Goal: Information Seeking & Learning: Understand process/instructions

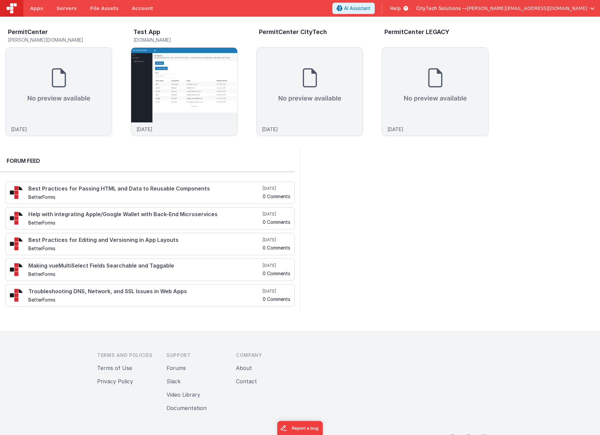
click at [401, 6] on span "Help" at bounding box center [395, 8] width 11 height 7
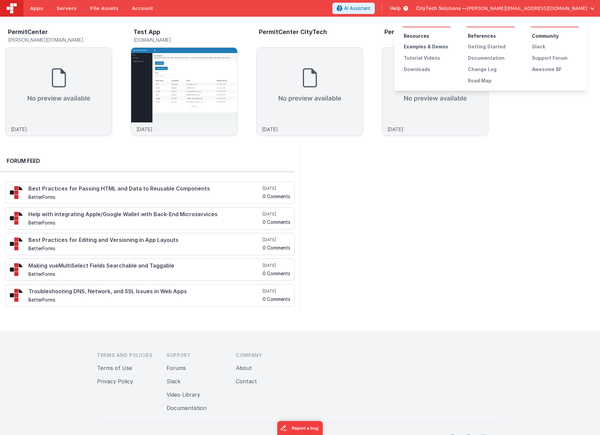
click at [430, 49] on div "Examples & Demos" at bounding box center [427, 46] width 47 height 7
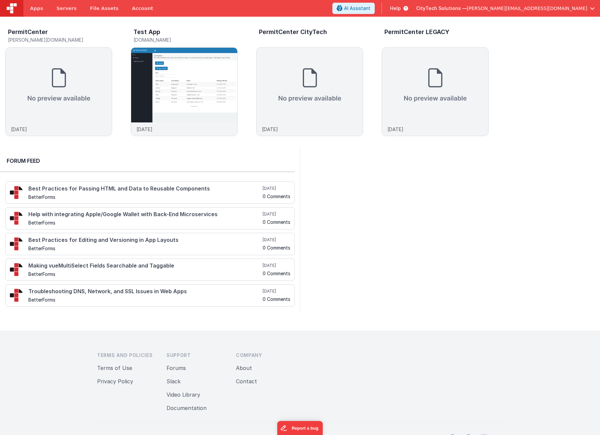
click at [434, 244] on div at bounding box center [450, 230] width 300 height 165
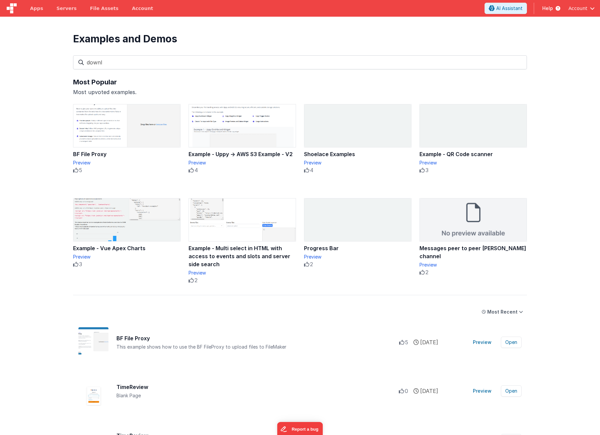
type input "downlo"
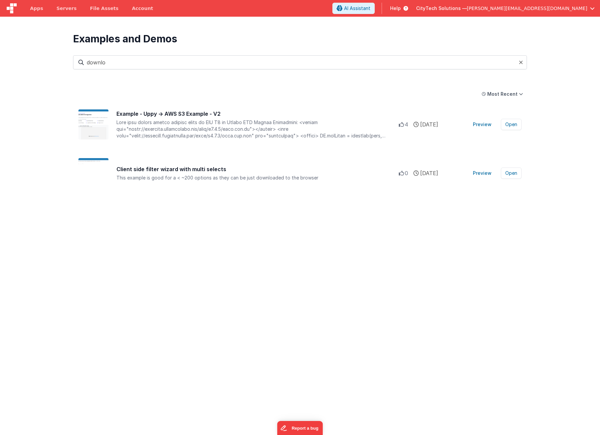
click at [105, 60] on input "downlo" at bounding box center [300, 62] width 454 height 14
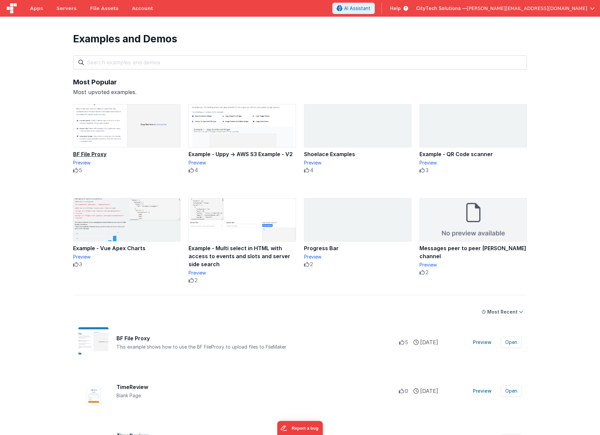
click at [98, 152] on div "BF File Proxy" at bounding box center [127, 154] width 108 height 8
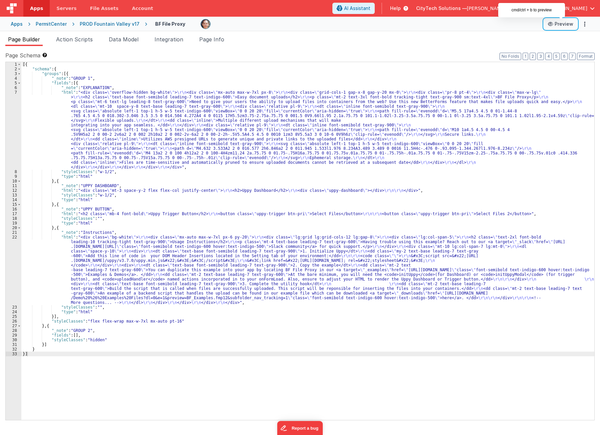
click at [560, 22] on button "Preview" at bounding box center [560, 24] width 33 height 11
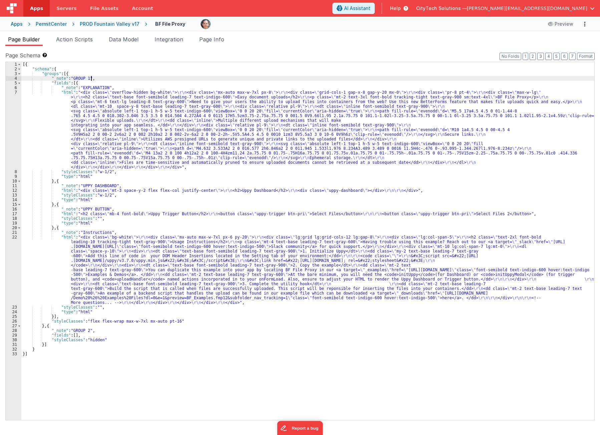
click at [122, 77] on div "[{ "schema" : { "groups" : [{ "_note" : "GROUP 1" , "fields" : [{ "_note" : "EX…" at bounding box center [307, 246] width 573 height 368
click at [116, 88] on div "[{ "schema" : { "groups" : [{ "_note" : "GROUP 1" , "fields" : [{ "_note" : "EX…" at bounding box center [307, 246] width 573 height 368
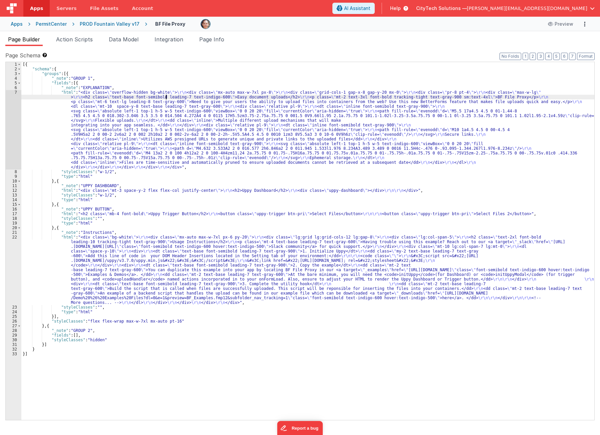
click at [166, 97] on div "[{ "schema" : { "groups" : [{ "_note" : "GROUP 1" , "fields" : [{ "_note" : "EX…" at bounding box center [307, 246] width 573 height 368
click at [12, 105] on div "7" at bounding box center [14, 129] width 16 height 79
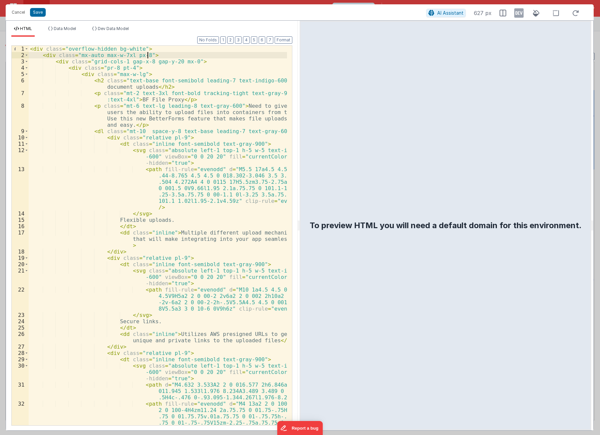
click at [176, 54] on div "< div class = "overflow-hidden bg-white" > < div class = "mx-auto max-w-7xl px-…" at bounding box center [158, 261] width 258 height 431
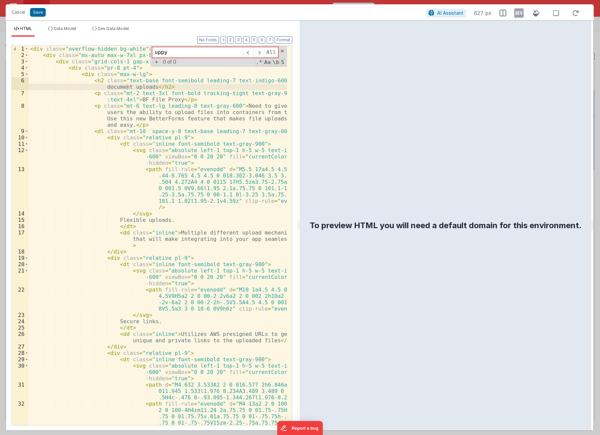
type input "uppy"
click at [176, 99] on div "< div class = "overflow-hidden bg-white" > < div class = "mx-auto max-w-7xl px-…" at bounding box center [158, 261] width 258 height 431
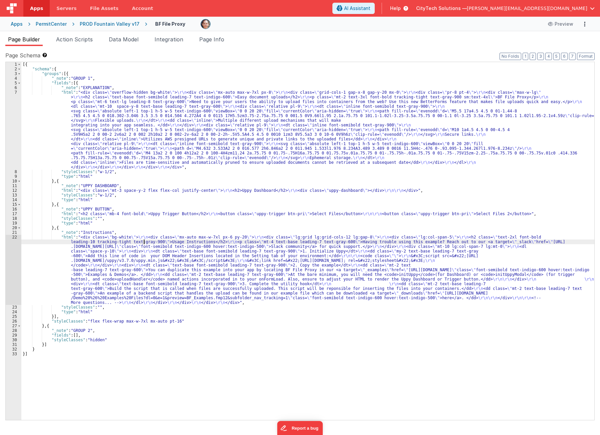
click at [144, 244] on div "[{ "schema" : { "groups" : [{ "_note" : "GROUP 1" , "fields" : [{ "_note" : "EX…" at bounding box center [307, 246] width 573 height 368
click at [124, 187] on div "[{ "schema" : { "groups" : [{ "_note" : "GROUP 1" , "fields" : [{ "_note" : "EX…" at bounding box center [307, 246] width 573 height 368
click at [118, 191] on div "[{ "schema" : { "groups" : [{ "_note" : "GROUP 1" , "fields" : [{ "_note" : "EX…" at bounding box center [307, 246] width 573 height 368
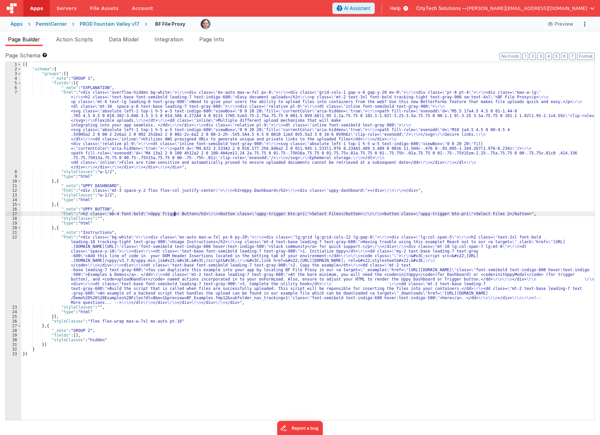
click at [174, 215] on div "[{ "schema" : { "groups" : [{ "_note" : "GROUP 1" , "fields" : [{ "_note" : "EX…" at bounding box center [307, 246] width 573 height 368
click at [13, 213] on div "17" at bounding box center [14, 214] width 16 height 5
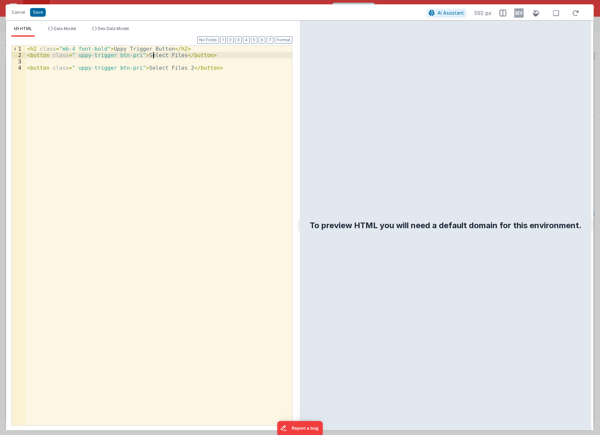
click at [154, 55] on div "< h2 class = "mb-4 font-bold" > Uppy Trigger Button </ h2 > < button class = " …" at bounding box center [159, 242] width 266 height 393
click at [159, 69] on div "< h2 class = "mb-4 font-bold" > Uppy Trigger Button </ h2 > < button class = " …" at bounding box center [159, 242] width 266 height 393
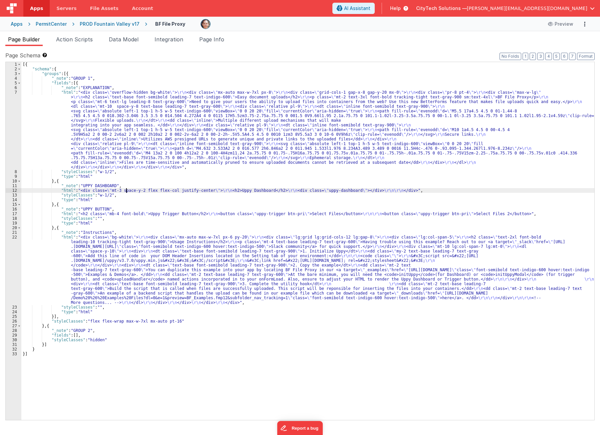
click at [126, 193] on div "[{ "schema" : { "groups" : [{ "_note" : "GROUP 1" , "fields" : [{ "_note" : "EX…" at bounding box center [307, 246] width 573 height 368
click at [220, 37] on span "Page Info" at bounding box center [211, 39] width 25 height 7
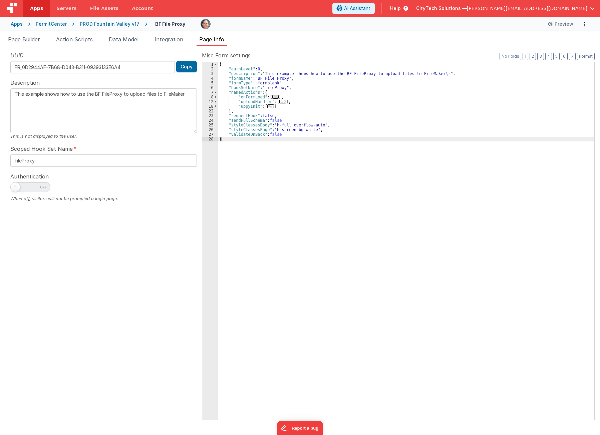
click at [265, 74] on div "{ "authLevel" : 0 , "description" : "This example shows how to use the BF FileP…" at bounding box center [406, 246] width 377 height 368
click at [269, 106] on span "..." at bounding box center [270, 107] width 7 height 4
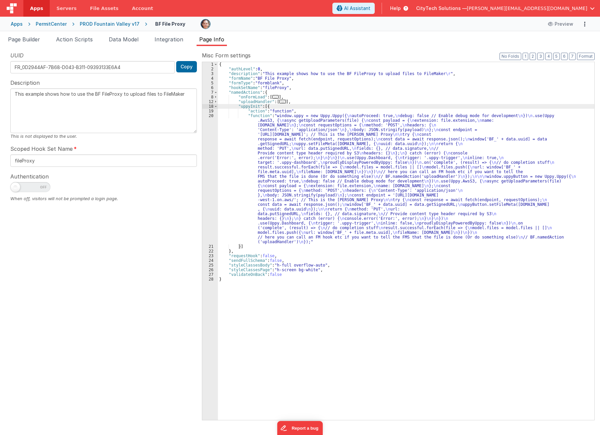
click at [280, 100] on span "..." at bounding box center [282, 102] width 7 height 4
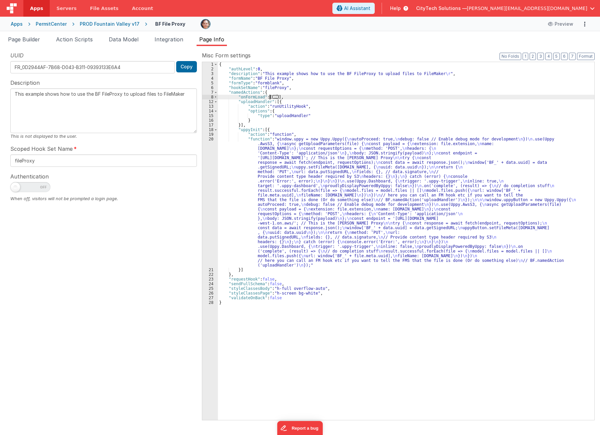
click at [272, 96] on span "..." at bounding box center [275, 97] width 7 height 4
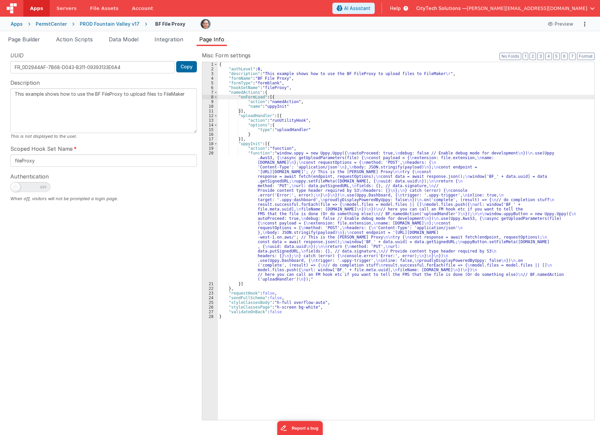
click at [293, 106] on div "{ "authLevel" : 0 , "description" : "This example shows how to use the BF FileP…" at bounding box center [406, 246] width 377 height 368
click at [274, 105] on div "{ "authLevel" : 0 , "description" : "This example shows how to use the BF FileP…" at bounding box center [406, 246] width 377 height 368
click at [273, 144] on div "{ "authLevel" : 0 , "description" : "This example shows how to use the BF FileP…" at bounding box center [406, 246] width 377 height 368
click at [281, 147] on div "{ "authLevel" : 0 , "description" : "This example shows how to use the BF FileP…" at bounding box center [406, 246] width 377 height 368
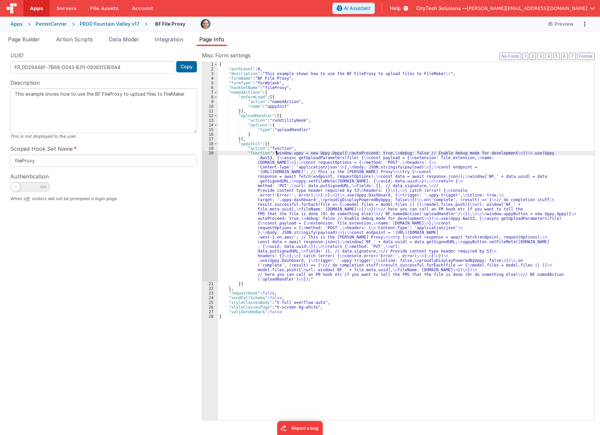
click at [277, 154] on div "{ "authLevel" : 0 , "description" : "This example shows how to use the BF FileP…" at bounding box center [406, 246] width 377 height 368
click at [207, 177] on div "20" at bounding box center [210, 216] width 16 height 131
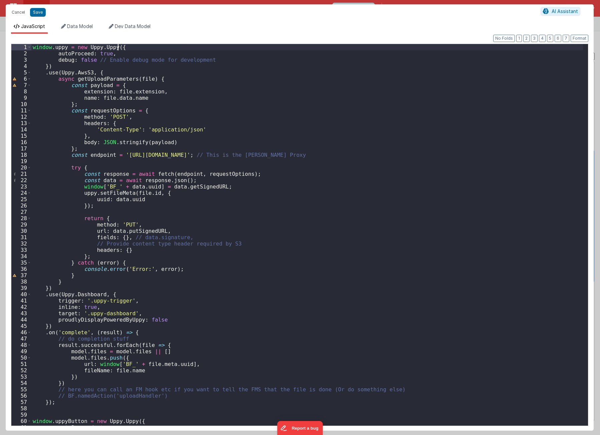
click at [140, 50] on div "window . uppy = new Uppy . Uppy ({ autoProceed : true , debug : false // Enable…" at bounding box center [307, 242] width 552 height 397
click at [121, 67] on div "window . uppy = new Uppy . Uppy ({ autoProceed : true , debug : false // Enable…" at bounding box center [307, 242] width 552 height 397
click at [158, 48] on div "window . uppy = new Uppy . Uppy ({ autoProceed : true , debug : false // Enable…" at bounding box center [307, 242] width 552 height 397
click at [128, 73] on div "window . uppy = new Uppy . Uppy ({ autoProceed : true , debug : false // Enable…" at bounding box center [307, 242] width 552 height 397
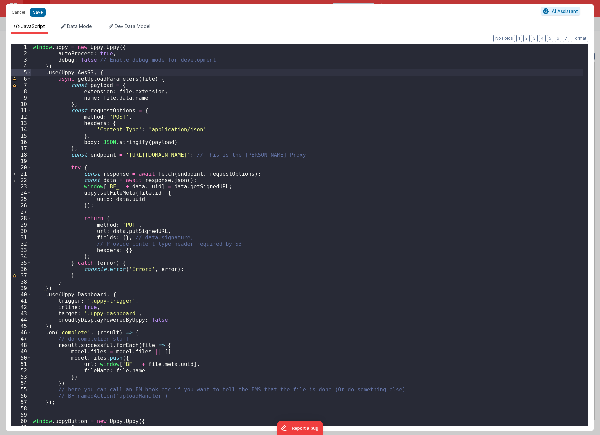
click at [79, 70] on div "window . uppy = new Uppy . Uppy ({ autoProceed : true , debug : false // Enable…" at bounding box center [307, 242] width 552 height 397
click at [80, 73] on div "window . uppy = new Uppy . Uppy ({ autoProceed : true , debug : false // Enable…" at bounding box center [307, 235] width 552 height 382
click at [80, 74] on div "window . uppy = new Uppy . Uppy ({ autoProceed : true , debug : false // Enable…" at bounding box center [307, 242] width 552 height 397
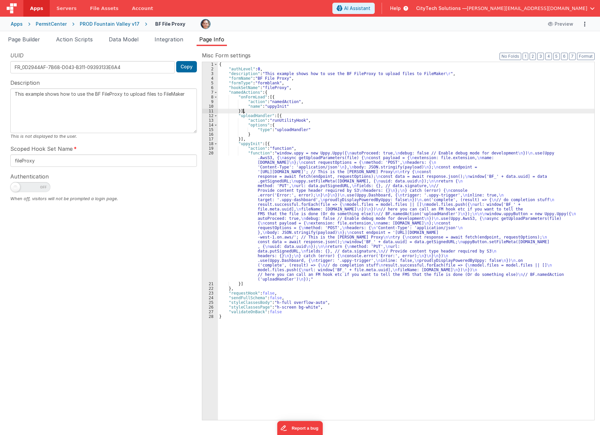
click at [288, 112] on div "{ "authLevel" : 0 , "description" : "This example shows how to use the BF FileP…" at bounding box center [406, 246] width 377 height 368
click at [282, 184] on div "{ "authLevel" : 0 , "description" : "This example shows how to use the BF FileP…" at bounding box center [406, 246] width 377 height 368
click at [205, 180] on div "20" at bounding box center [210, 216] width 16 height 131
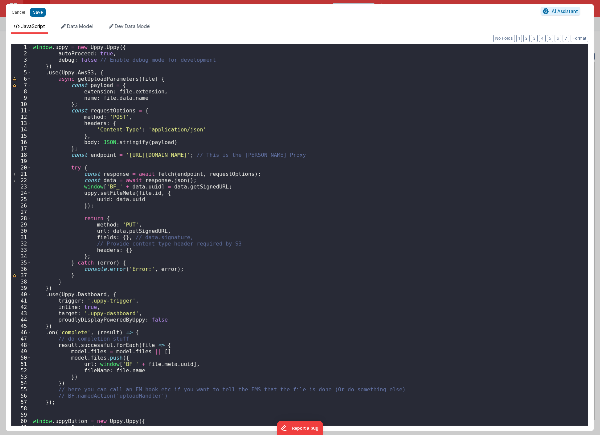
click at [76, 71] on div "window . uppy = new Uppy . Uppy ({ autoProceed : true , debug : false // Enable…" at bounding box center [307, 241] width 552 height 395
click at [117, 72] on div "window . uppy = new Uppy . Uppy ({ autoProceed : true , debug : false // Enable…" at bounding box center [307, 241] width 552 height 395
click at [162, 80] on div "window . uppy = new Uppy . Uppy ({ autoProceed : true , debug : false // Enable…" at bounding box center [307, 241] width 552 height 395
click at [132, 83] on div "window . uppy = new Uppy . Uppy ({ autoProceed : true , debug : false // Enable…" at bounding box center [307, 241] width 552 height 395
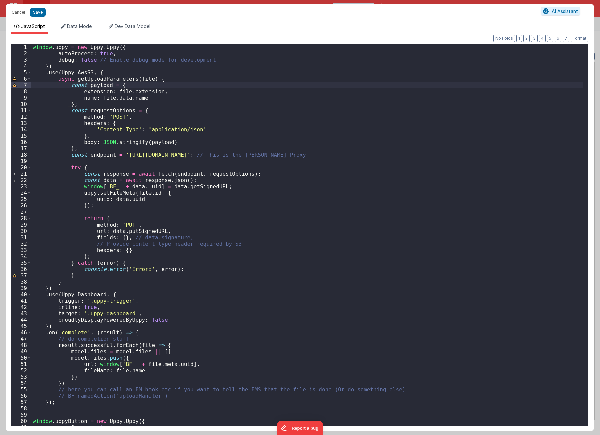
click at [141, 70] on div "window . uppy = new Uppy . Uppy ({ autoProceed : true , debug : false // Enable…" at bounding box center [307, 241] width 552 height 395
click at [151, 62] on div "window . uppy = new Uppy . Uppy ({ autoProceed : true , debug : false // Enable…" at bounding box center [307, 241] width 552 height 395
click at [209, 80] on div "window . uppy = new Uppy . Uppy ({ autoProceed : true , debug : false // Enable…" at bounding box center [307, 241] width 552 height 395
click at [208, 133] on div "window . uppy = new Uppy . Uppy ({ autoProceed : true , debug : false // Enable…" at bounding box center [307, 241] width 552 height 395
click at [213, 146] on div "window . uppy = new Uppy . Uppy ({ autoProceed : true , debug : false // Enable…" at bounding box center [307, 241] width 552 height 395
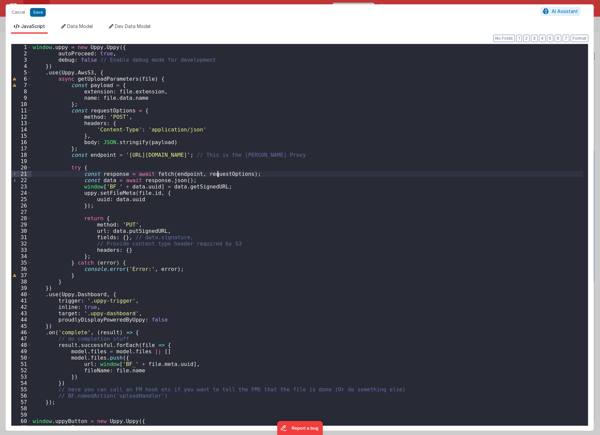
click at [218, 172] on div "window . uppy = new Uppy . Uppy ({ autoProceed : true , debug : false // Enable…" at bounding box center [307, 241] width 552 height 395
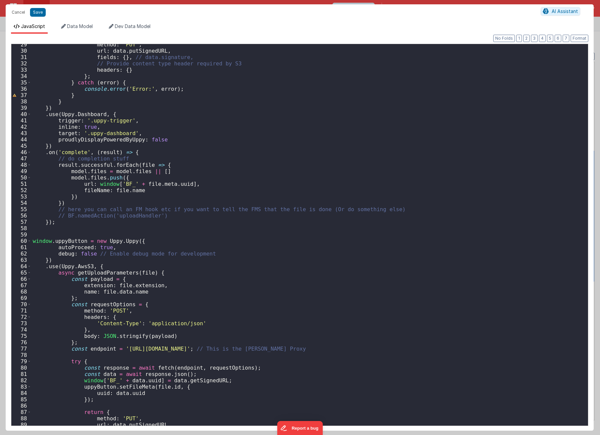
scroll to position [180, 0]
click at [245, 219] on div "method : 'PUT' , url : data . putSignedURL , fields : { } , // data.signature, …" at bounding box center [307, 238] width 552 height 395
